Goal: Task Accomplishment & Management: Use online tool/utility

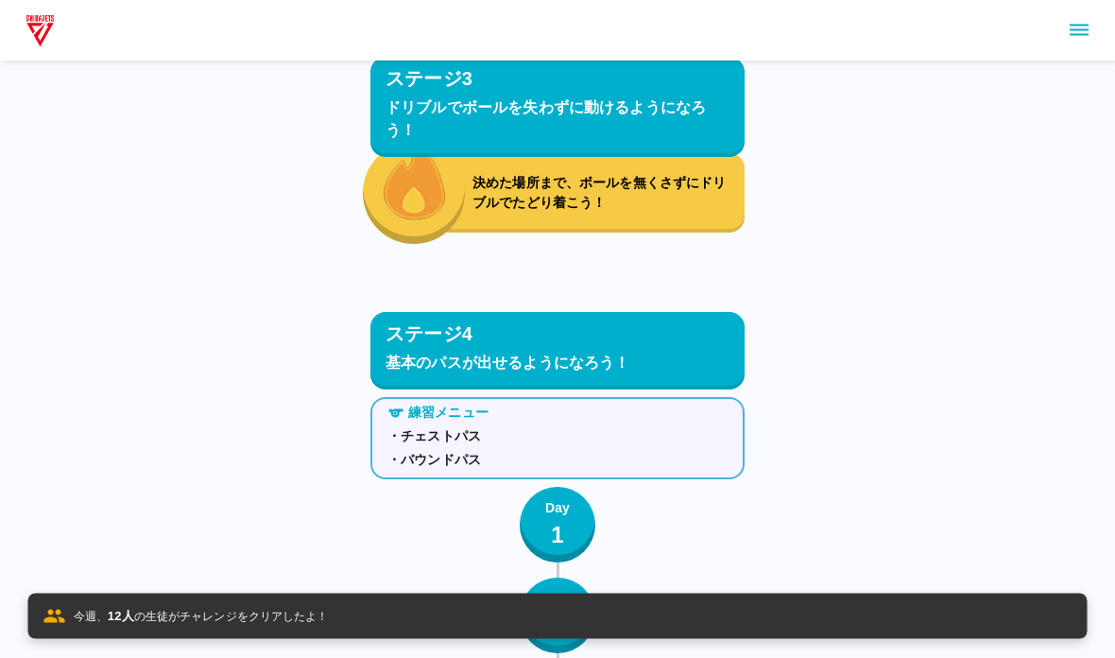
scroll to position [8460, 0]
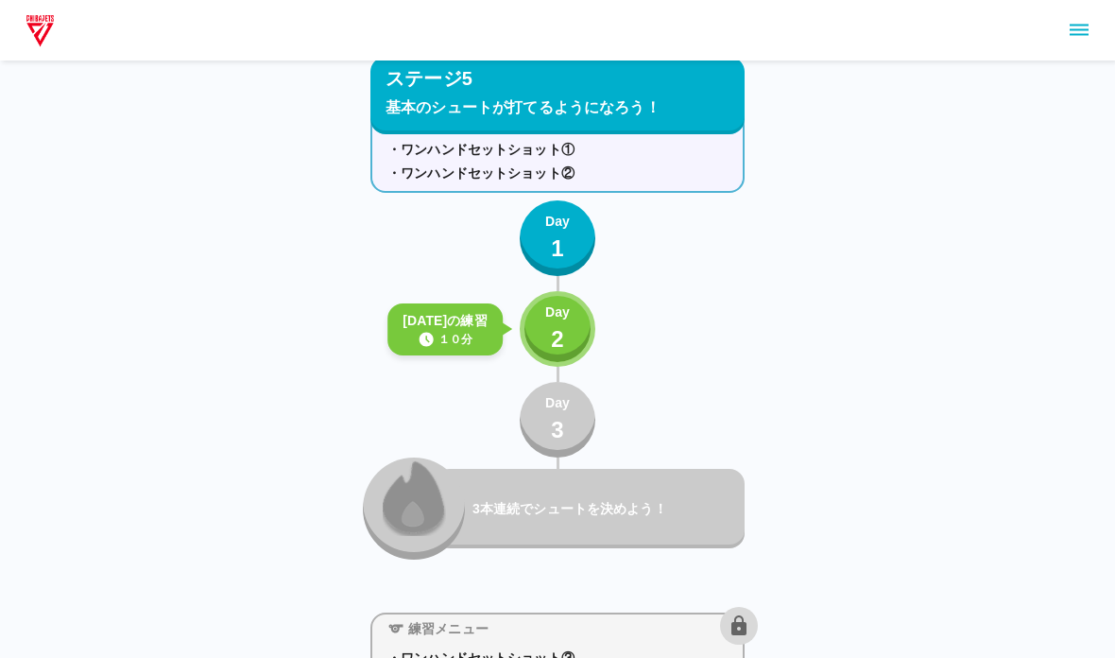
click at [588, 305] on button "Day 2" at bounding box center [558, 329] width 76 height 76
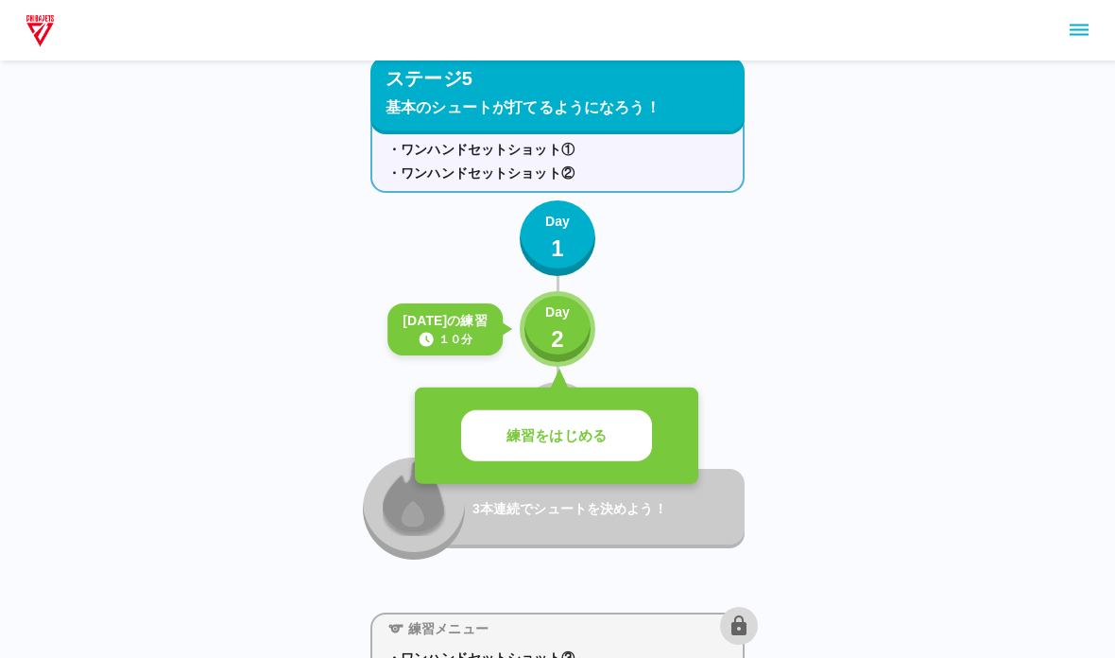
click at [609, 471] on div "練習をはじめる" at bounding box center [556, 435] width 283 height 97
click at [621, 437] on button "練習をはじめる" at bounding box center [556, 436] width 191 height 52
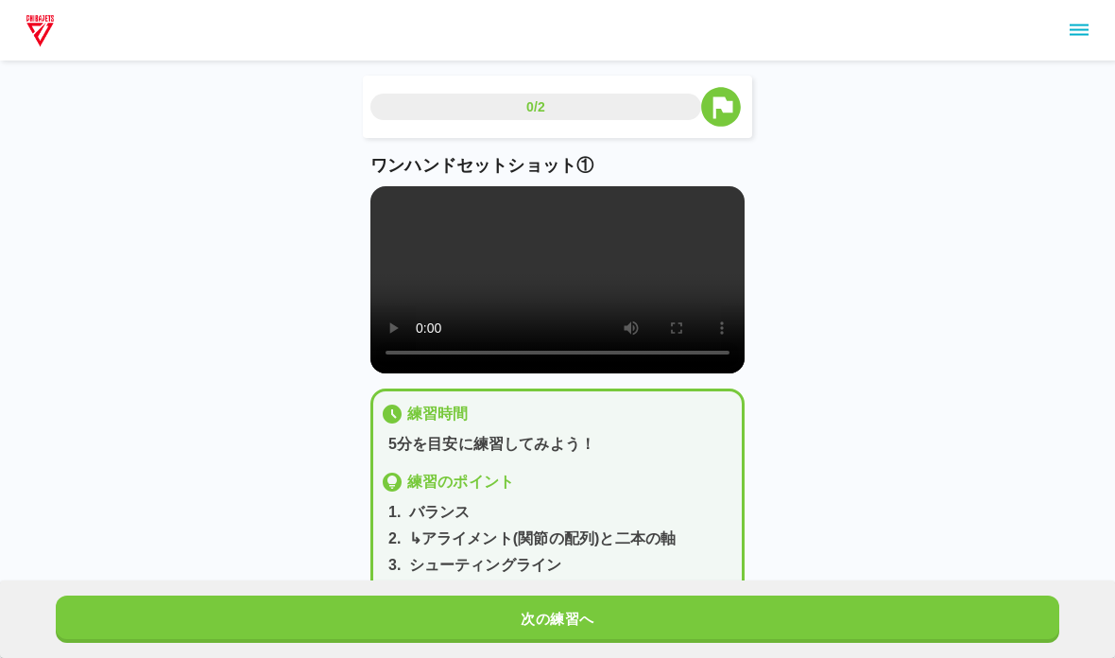
click at [394, 209] on video at bounding box center [557, 279] width 374 height 187
click at [175, 629] on button "次の練習へ" at bounding box center [557, 618] width 1003 height 47
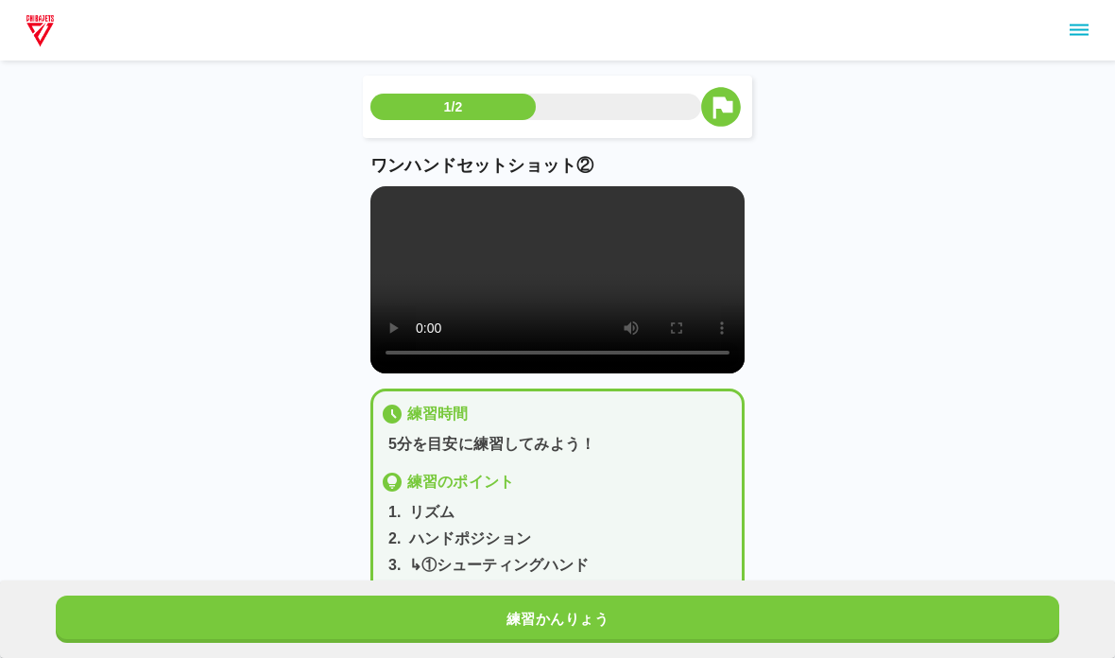
click at [393, 188] on video at bounding box center [557, 279] width 374 height 187
click at [375, 208] on video at bounding box center [557, 279] width 374 height 187
click at [374, 614] on button "練習かんりょう" at bounding box center [557, 618] width 1003 height 47
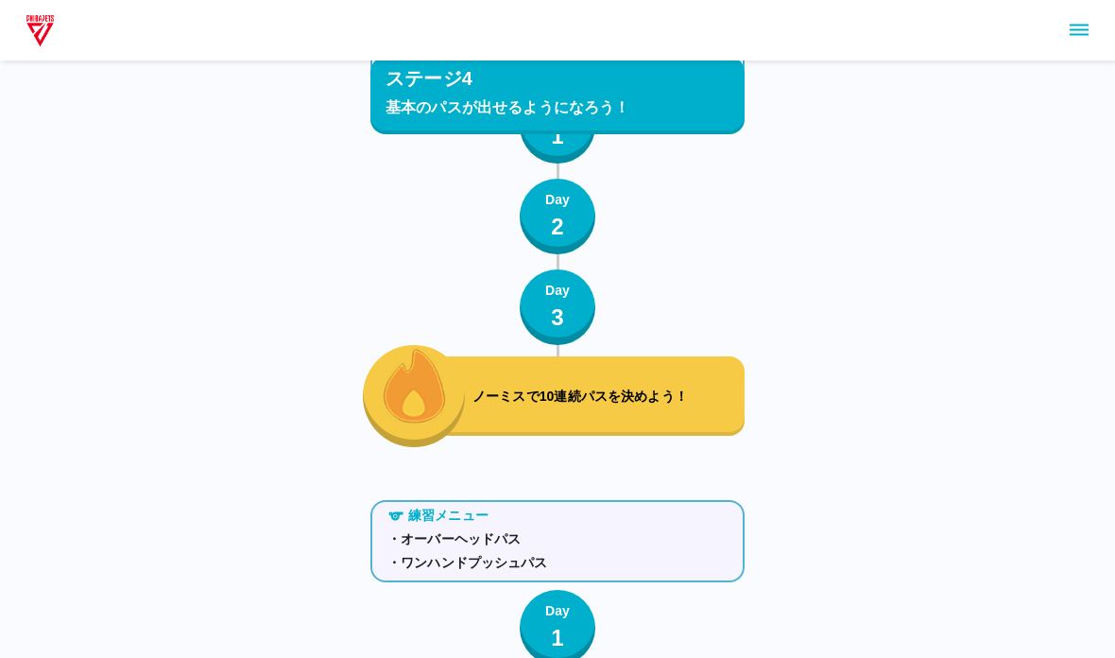
scroll to position [7466, 0]
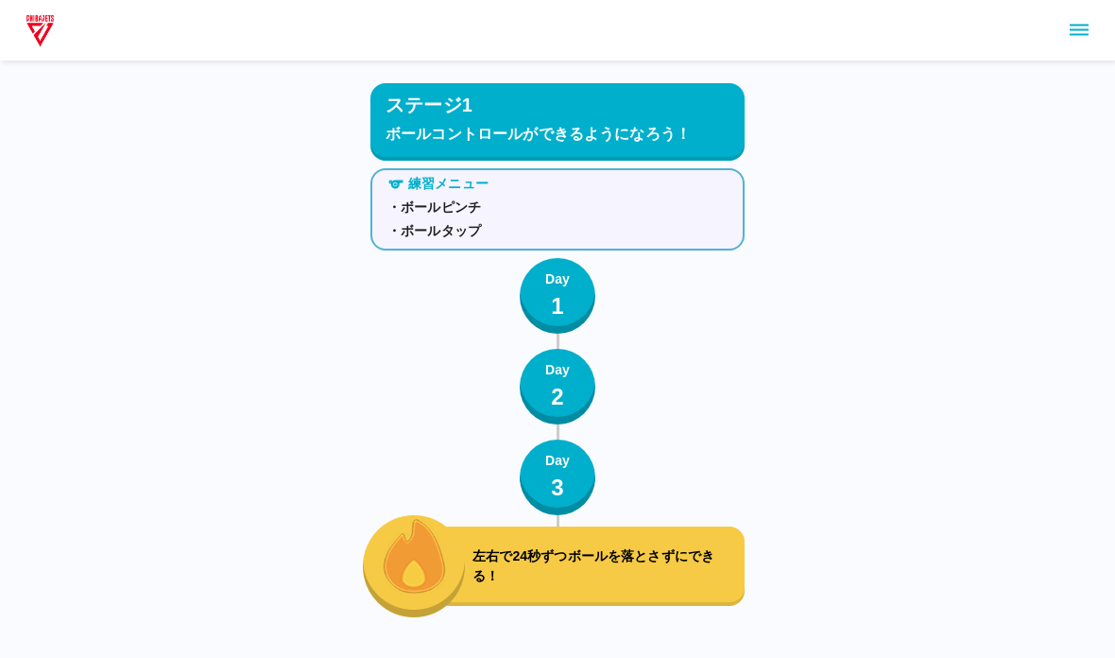
scroll to position [8310, 0]
